Goal: Task Accomplishment & Management: Use online tool/utility

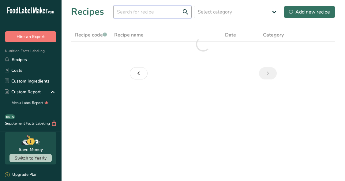
click at [148, 13] on input "text" at bounding box center [152, 12] width 78 height 12
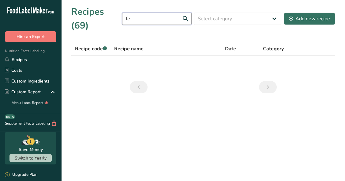
type input "f"
type input "budha"
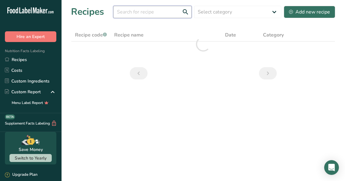
click at [141, 10] on input "text" at bounding box center [152, 12] width 78 height 12
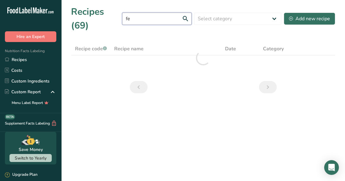
type input "f"
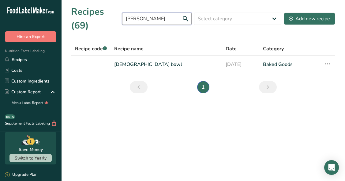
type input "[PERSON_NAME]"
click at [140, 56] on td "[DEMOGRAPHIC_DATA] bowl" at bounding box center [167, 64] width 112 height 18
click at [135, 71] on td "[DEMOGRAPHIC_DATA] bowl" at bounding box center [167, 64] width 112 height 18
click at [132, 64] on link "[DEMOGRAPHIC_DATA] bowl" at bounding box center [166, 64] width 104 height 13
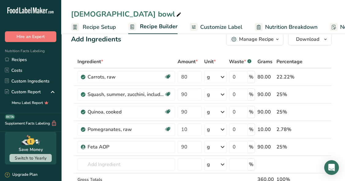
scroll to position [13, 0]
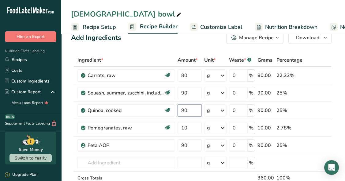
click at [187, 107] on input "90" at bounding box center [190, 110] width 24 height 12
click at [183, 109] on input "90" at bounding box center [190, 110] width 24 height 12
type input "70"
click at [184, 146] on div "Ingredient * Amount * Unit * Waste * .a-a{fill:#347362;}.b-a{fill:#fff;} Grams …" at bounding box center [201, 132] width 261 height 156
type input "80"
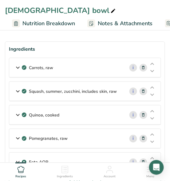
scroll to position [0, 175]
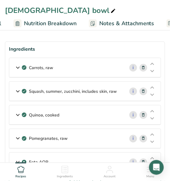
click at [67, 26] on span "Nutrition Breakdown" at bounding box center [50, 23] width 52 height 8
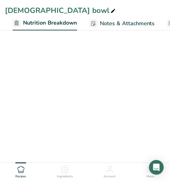
scroll to position [0, 178]
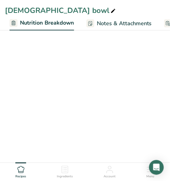
select select "Calories"
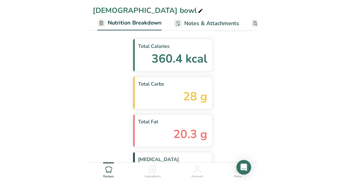
scroll to position [37, 0]
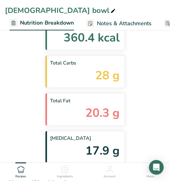
click at [128, 108] on div "Total Calories 360.4 kcal Total Carbs 28 g Total Fat 20.3 g [MEDICAL_DATA] 17.9…" at bounding box center [85, 90] width 160 height 146
click at [152, 98] on div "Total Calories 360.4 kcal Total Carbs 28 g Total Fat 20.3 g [MEDICAL_DATA] 17.9…" at bounding box center [85, 90] width 160 height 146
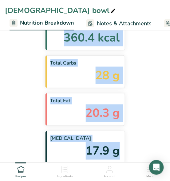
drag, startPoint x: 66, startPoint y: 38, endPoint x: 119, endPoint y: 156, distance: 129.4
click at [119, 156] on div "Total Calories 360.4 kcal Total Carbs 28 g Total Fat 20.3 g [MEDICAL_DATA] 17.9…" at bounding box center [85, 90] width 160 height 146
copy div "360.4 kcal Total Carbs 28 g Total Fat 20.3 g [MEDICAL_DATA] 17.9 g"
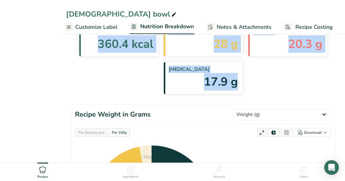
select select "Calories"
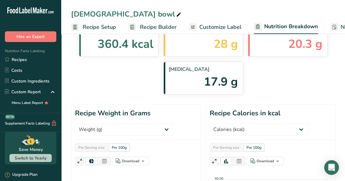
click at [22, 56] on link "Recipes" at bounding box center [30, 59] width 61 height 11
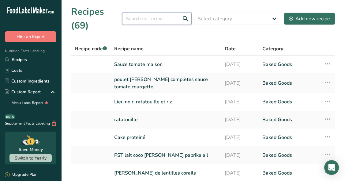
click at [163, 23] on input "text" at bounding box center [157, 19] width 70 height 12
type input "sauce"
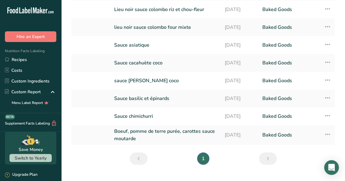
scroll to position [94, 0]
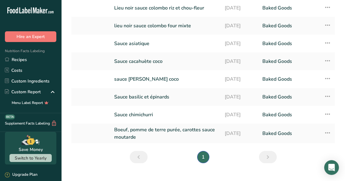
click at [148, 42] on link "Sauce asiatique" at bounding box center [165, 43] width 103 height 13
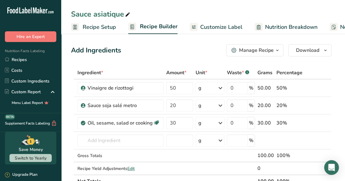
click at [0, 61] on link "Recipes" at bounding box center [30, 59] width 61 height 11
